Goal: Task Accomplishment & Management: Use online tool/utility

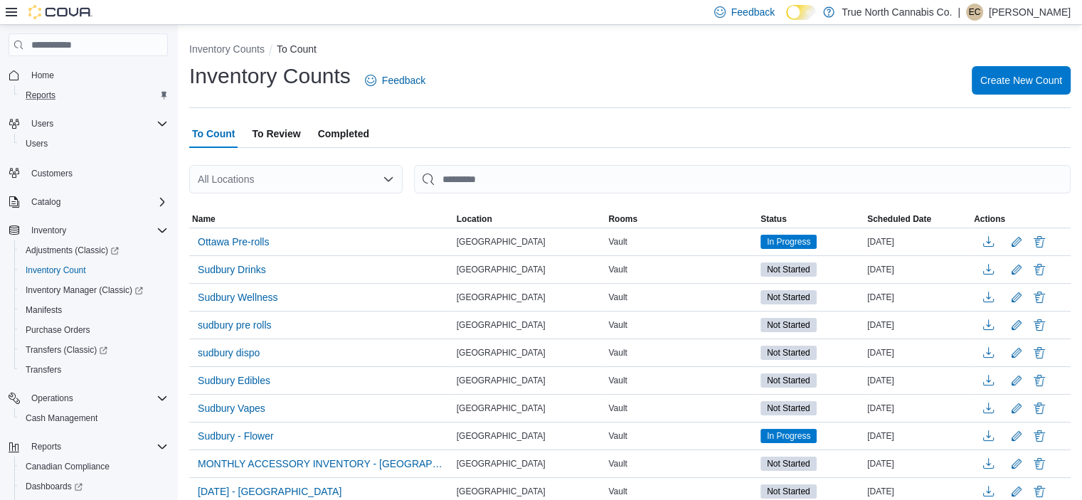
click at [68, 96] on div "Reports" at bounding box center [94, 95] width 148 height 17
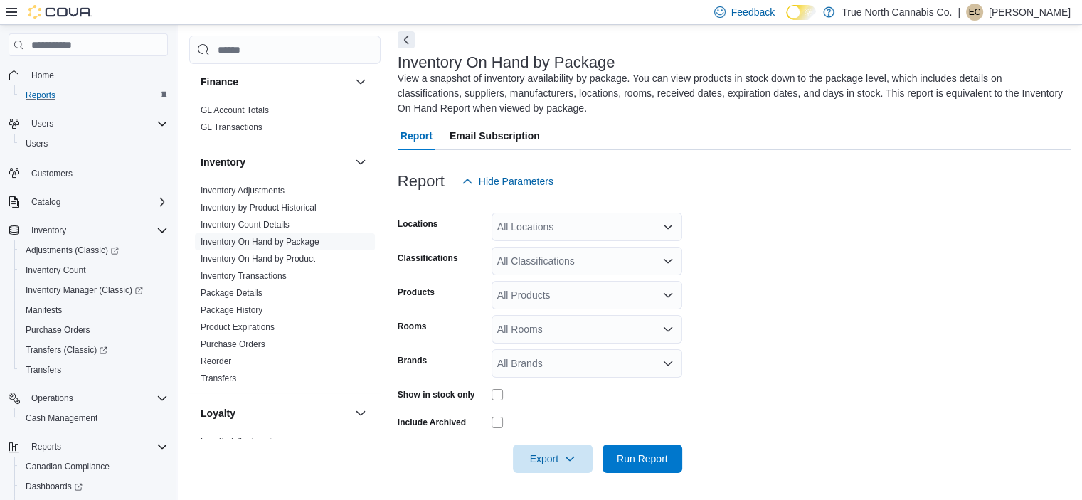
scroll to position [353, 0]
click at [313, 236] on link "Inventory On Hand by Package" at bounding box center [260, 241] width 119 height 10
click at [578, 230] on div "All Locations" at bounding box center [587, 227] width 191 height 28
type input "***"
click at [546, 250] on span "Simcoe" at bounding box center [538, 251] width 33 height 14
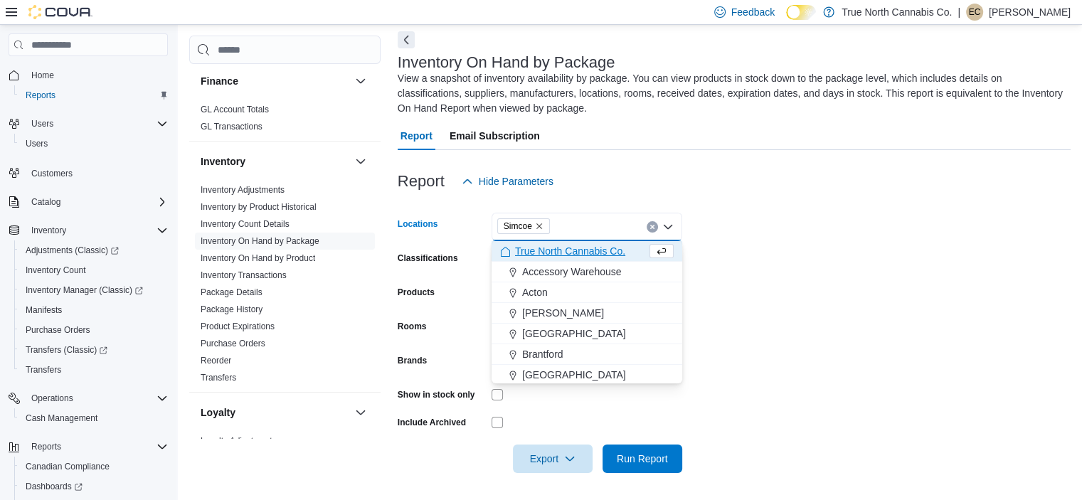
click at [859, 272] on form "Locations Simcoe Combo box. Selected. Simcoe. Press Backspace to delete Simcoe.…" at bounding box center [734, 334] width 673 height 277
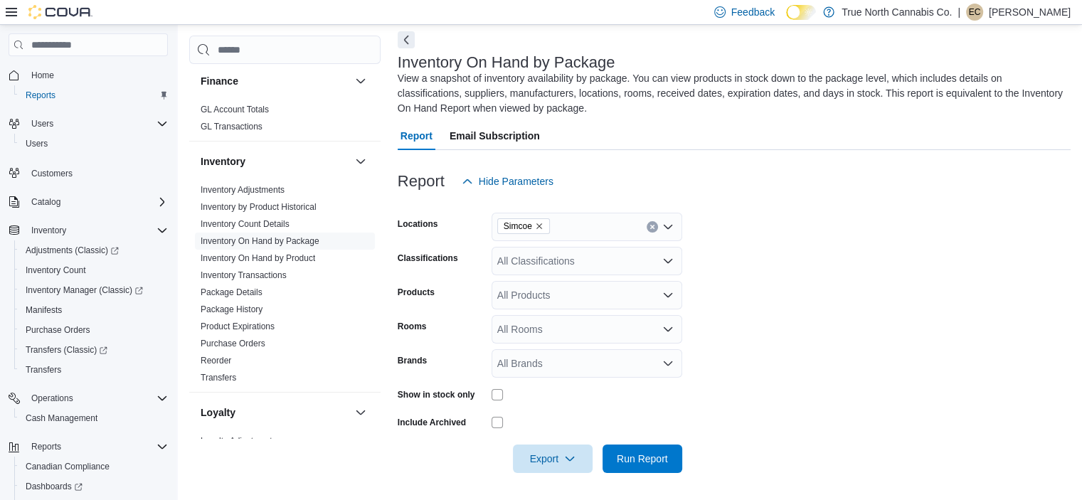
click at [607, 255] on div "All Classifications" at bounding box center [587, 261] width 191 height 28
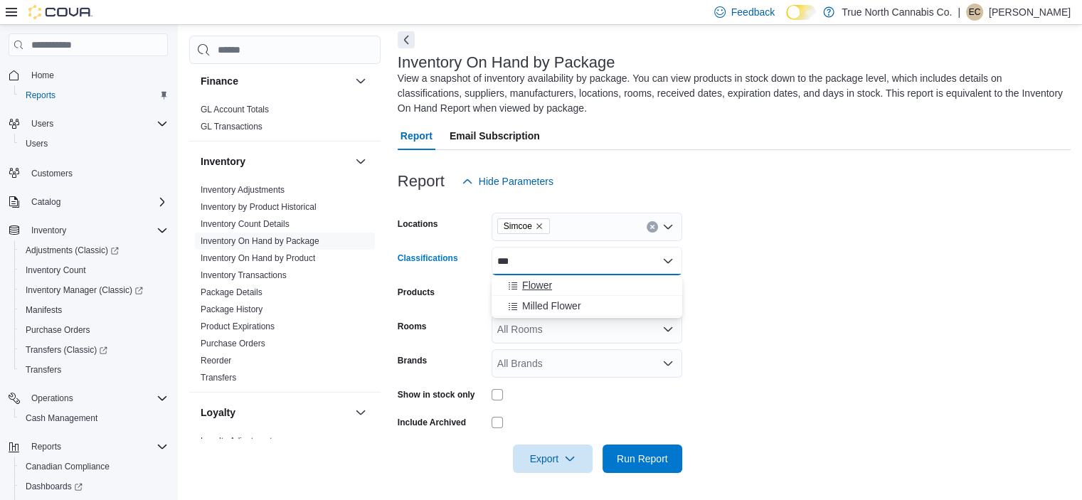
type input "***"
click at [576, 287] on div "Flower" at bounding box center [587, 285] width 174 height 14
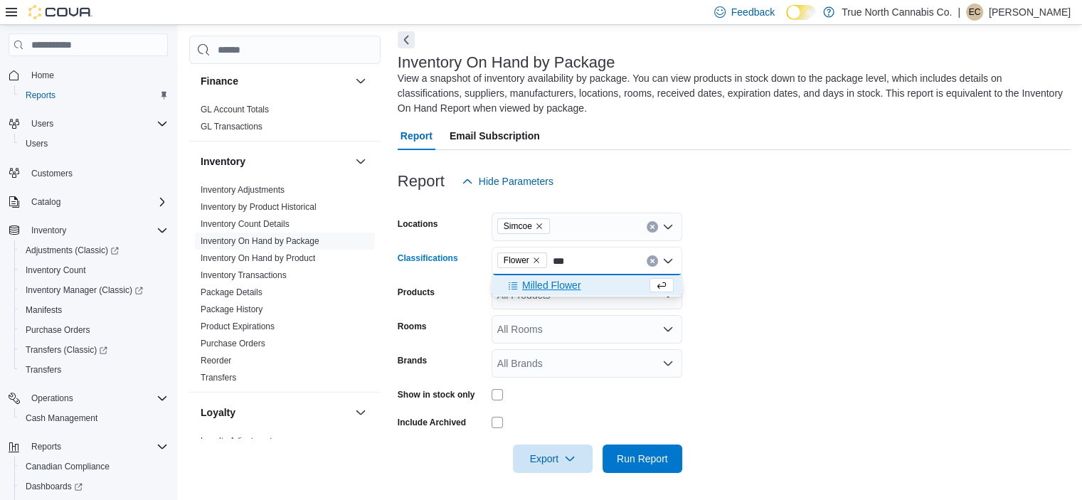
type input "***"
click at [576, 287] on span "Milled Flower" at bounding box center [551, 285] width 58 height 14
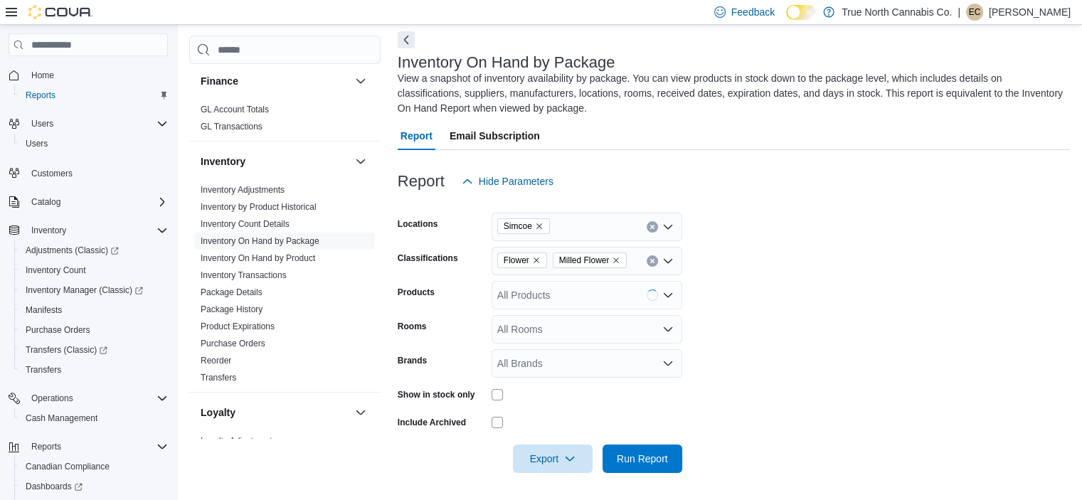
click at [772, 302] on form "Locations Simcoe Classifications Flower Milled Flower Products All Products Roo…" at bounding box center [734, 334] width 673 height 277
click at [640, 464] on span "Run Report" at bounding box center [642, 458] width 51 height 14
click at [546, 457] on span "Export" at bounding box center [553, 458] width 63 height 28
click at [548, 369] on span "Export to Excel" at bounding box center [555, 371] width 64 height 11
